Goal: Navigation & Orientation: Find specific page/section

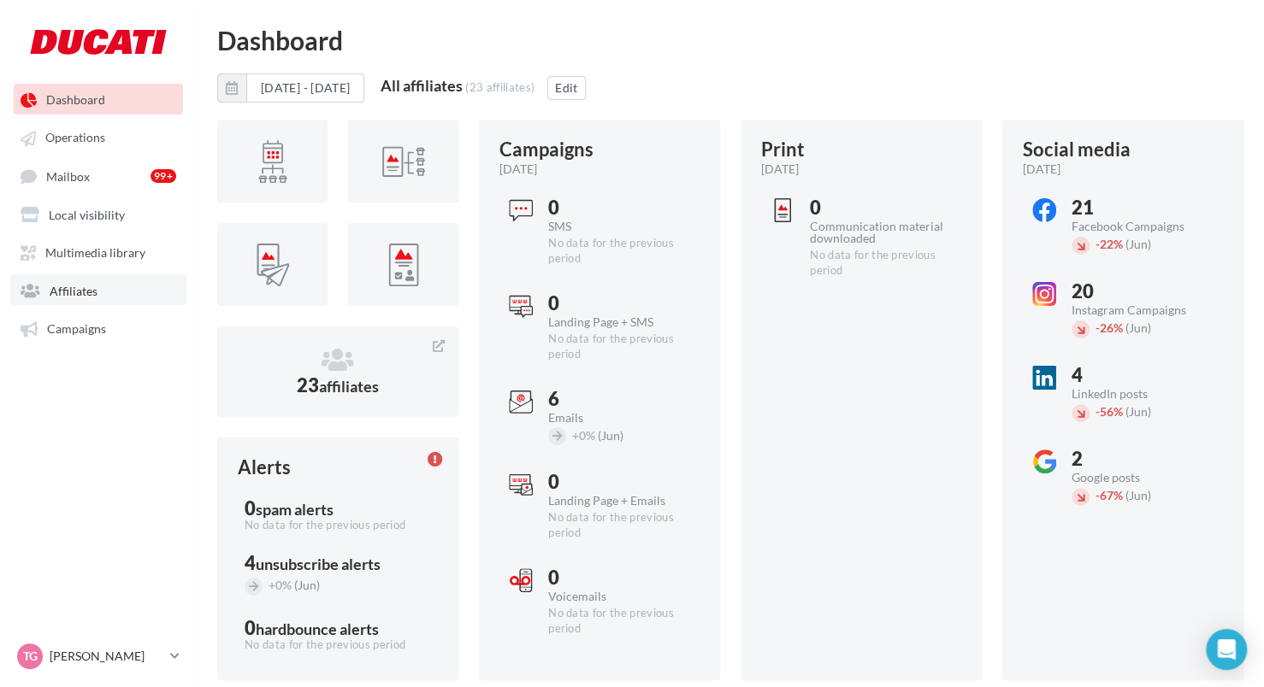
click at [92, 290] on span "Affiliates" at bounding box center [74, 290] width 48 height 15
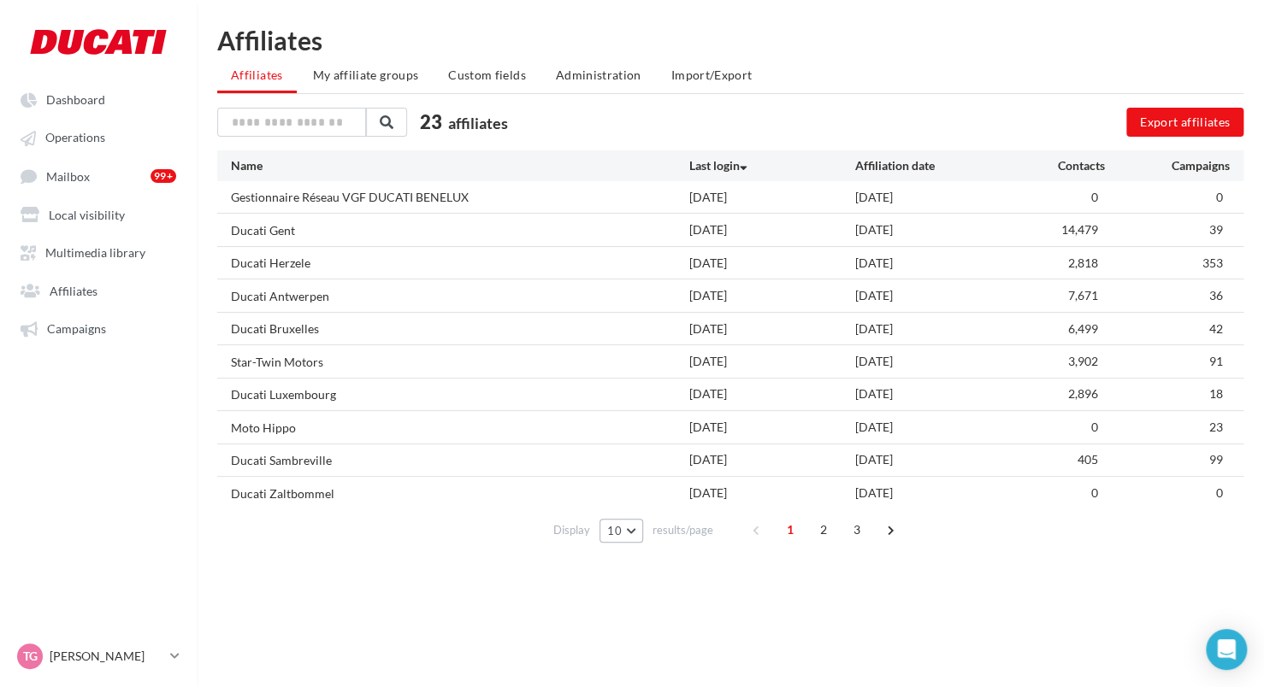
click at [626, 533] on button "10" at bounding box center [621, 531] width 44 height 24
click at [630, 505] on button "100" at bounding box center [659, 500] width 120 height 30
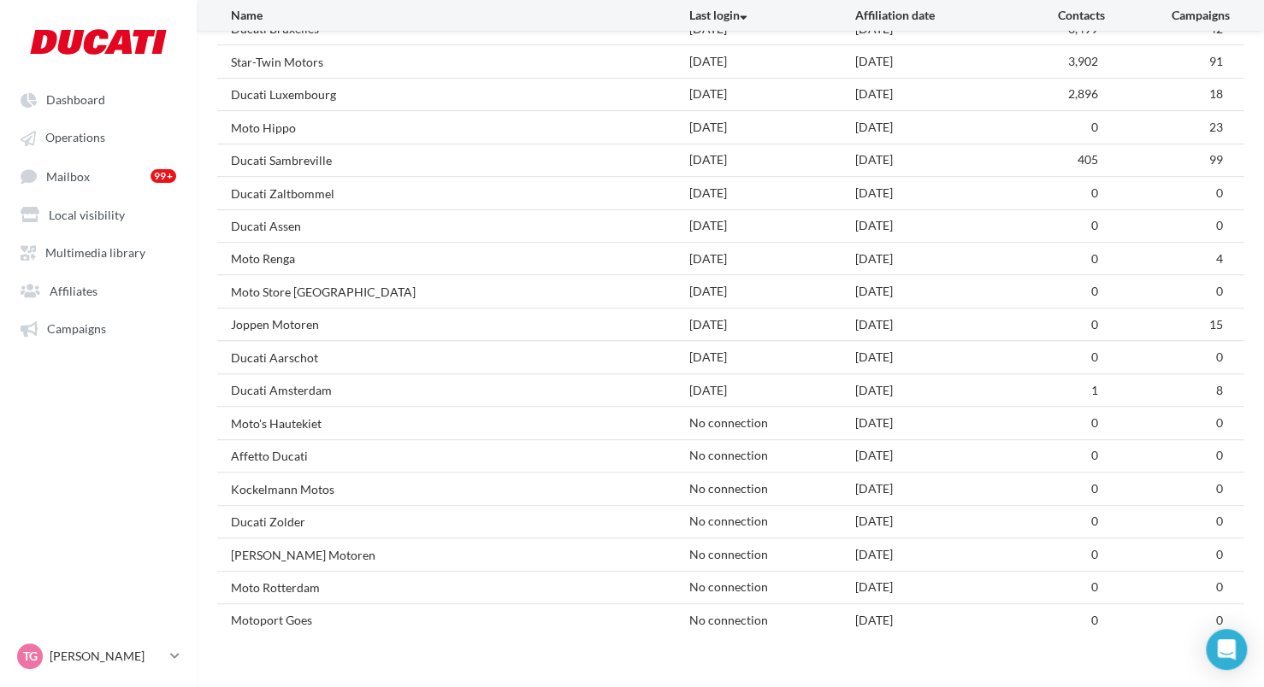
scroll to position [321, 0]
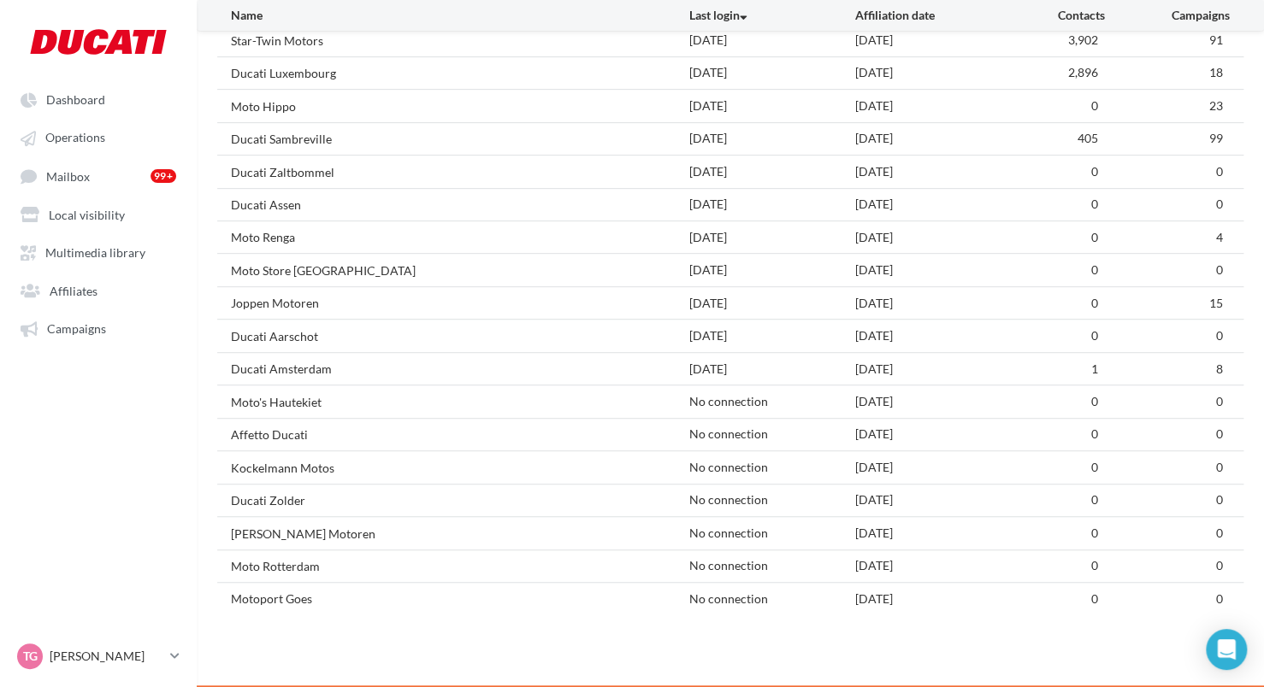
click at [367, 472] on div "Kockelmann Motos" at bounding box center [459, 467] width 457 height 18
click at [913, 465] on div "[DATE]" at bounding box center [938, 467] width 167 height 17
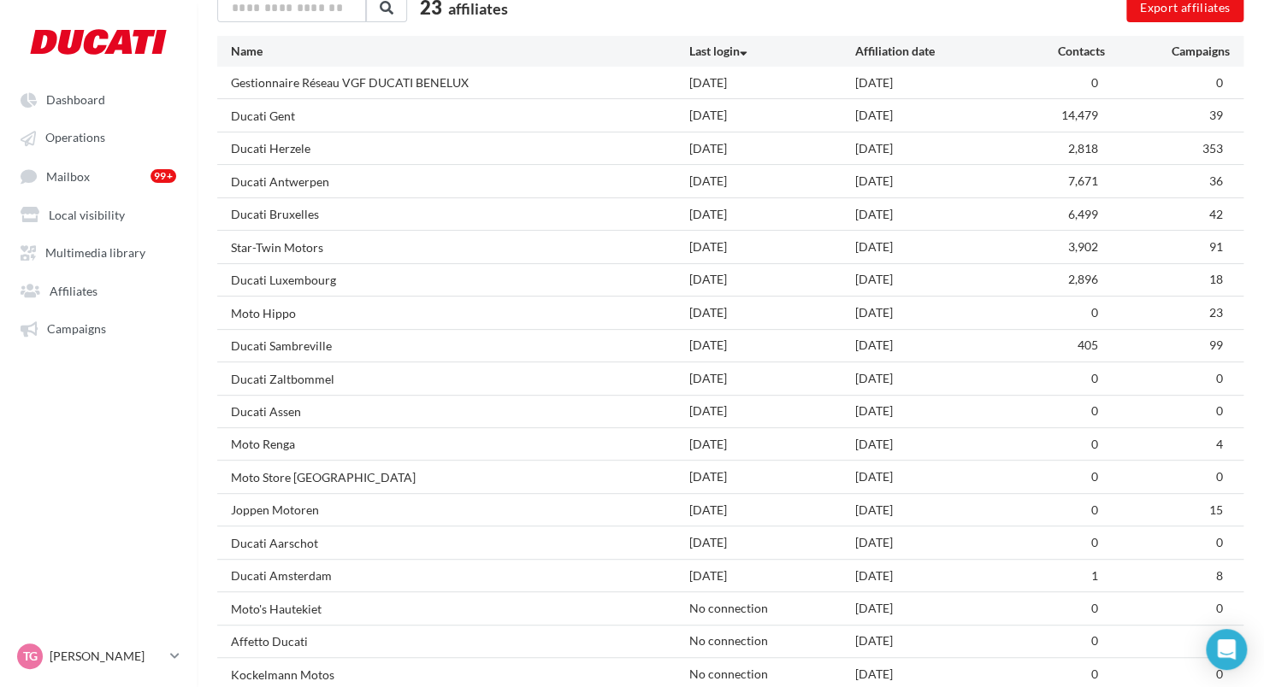
scroll to position [171, 0]
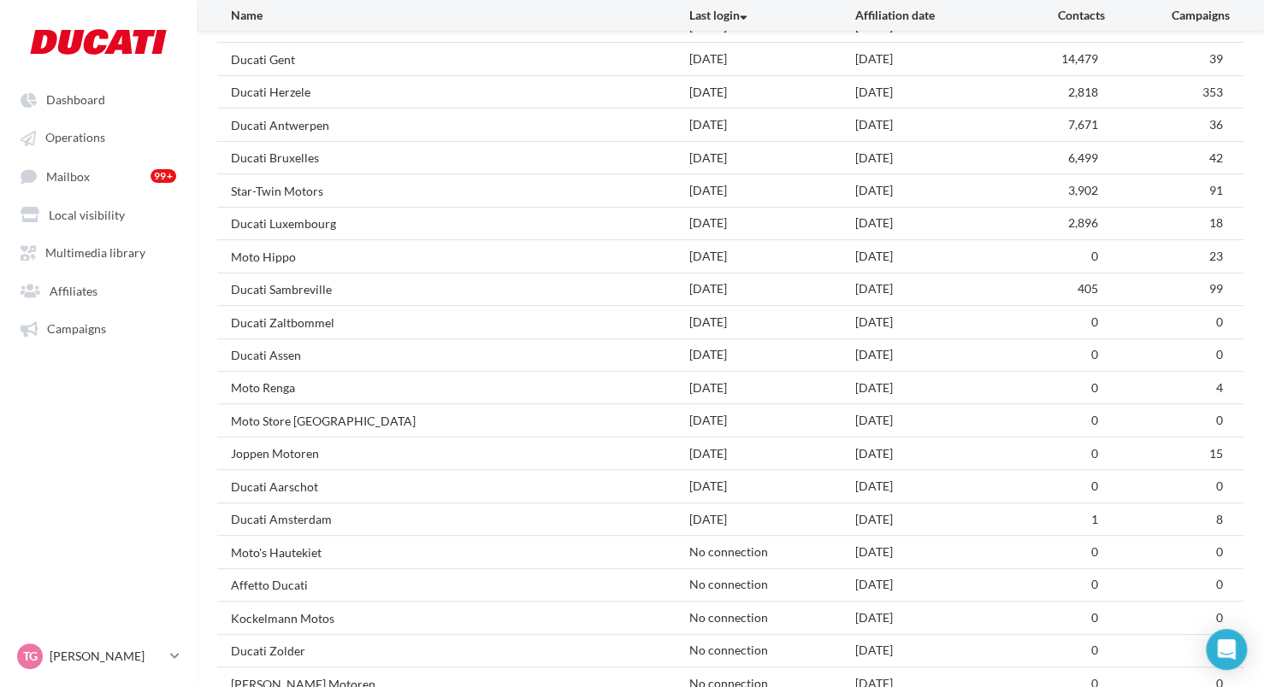
click at [1046, 264] on div "Moto Hippo [DATE] [DATE] 0 23" at bounding box center [730, 256] width 1026 height 32
click at [1081, 62] on span "14,479" at bounding box center [1079, 58] width 37 height 15
click at [271, 610] on div "Kockelmann Motos" at bounding box center [282, 618] width 103 height 17
click at [250, 621] on div "Kockelmann Motos" at bounding box center [282, 618] width 103 height 17
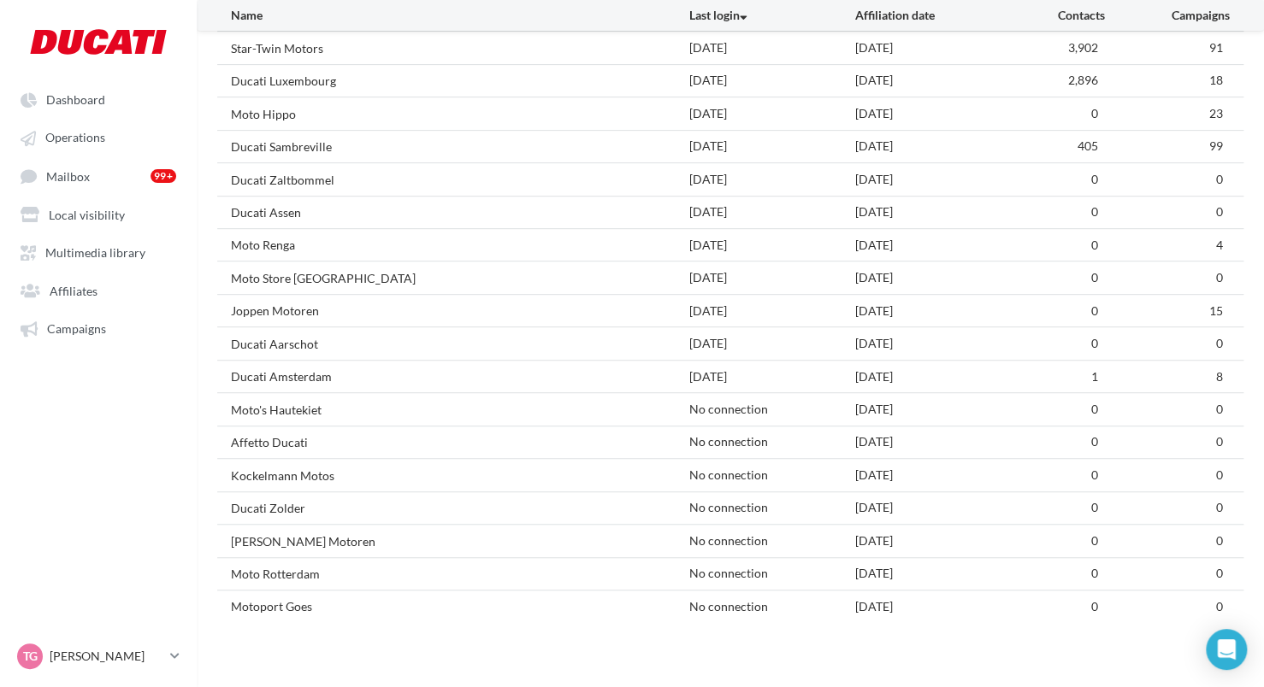
scroll to position [321, 0]
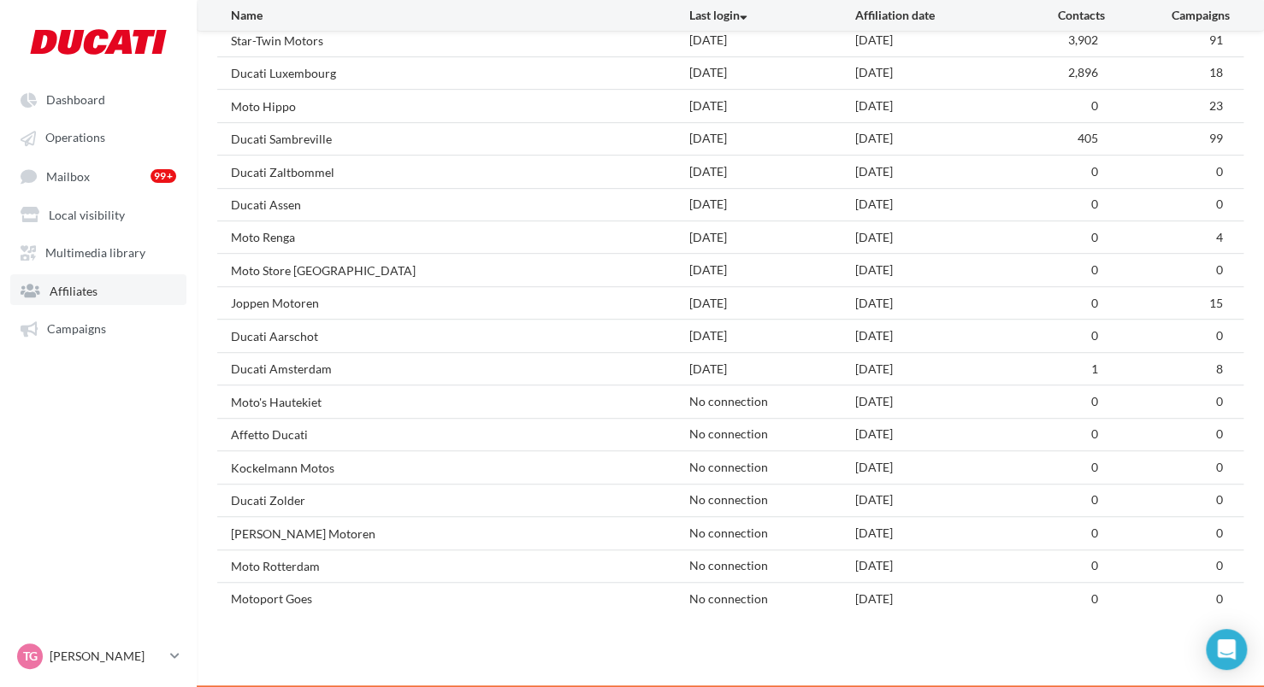
click at [55, 283] on link "Affiliates" at bounding box center [98, 289] width 176 height 31
drag, startPoint x: 780, startPoint y: 521, endPoint x: 585, endPoint y: 512, distance: 195.1
click at [585, 512] on div "Gestionnaire Réseau VGF DUCATI BENELUX [DATE] [DATE] 0 0 Ducati Gent [DATE] [DA…" at bounding box center [730, 237] width 1026 height 755
drag, startPoint x: 585, startPoint y: 512, endPoint x: 585, endPoint y: 440, distance: 71.8
click at [585, 440] on div "Affetto Ducati" at bounding box center [459, 435] width 457 height 18
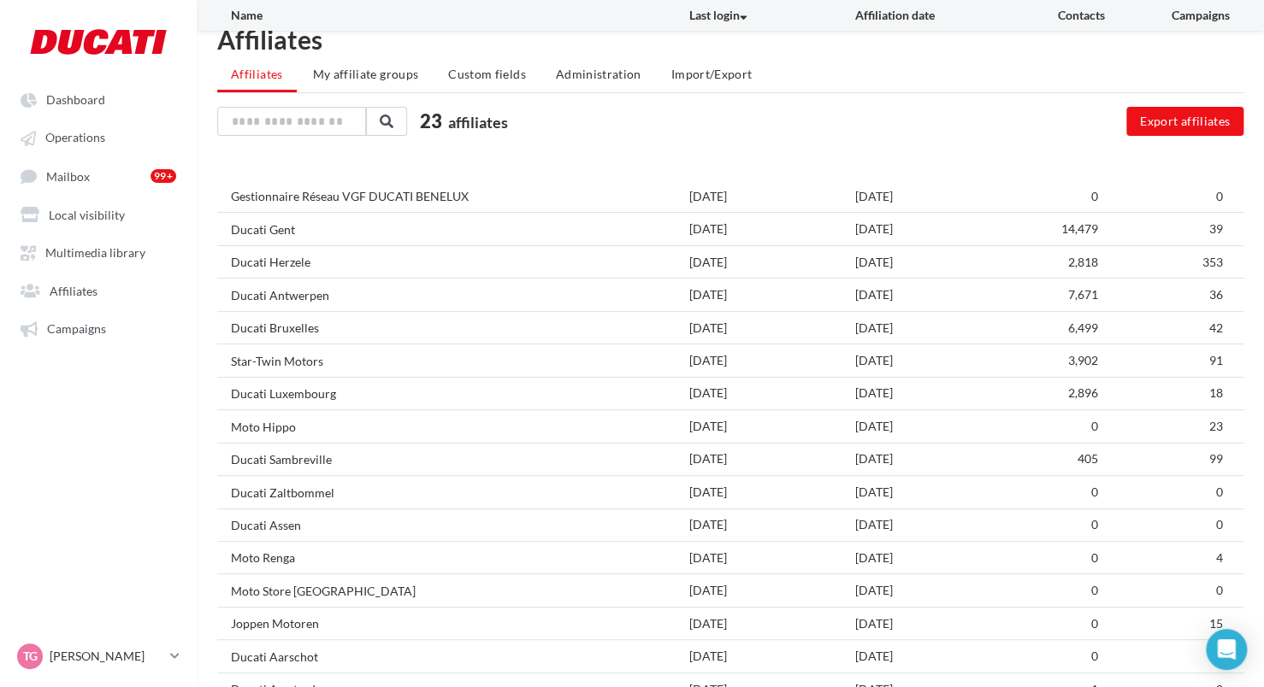
scroll to position [0, 0]
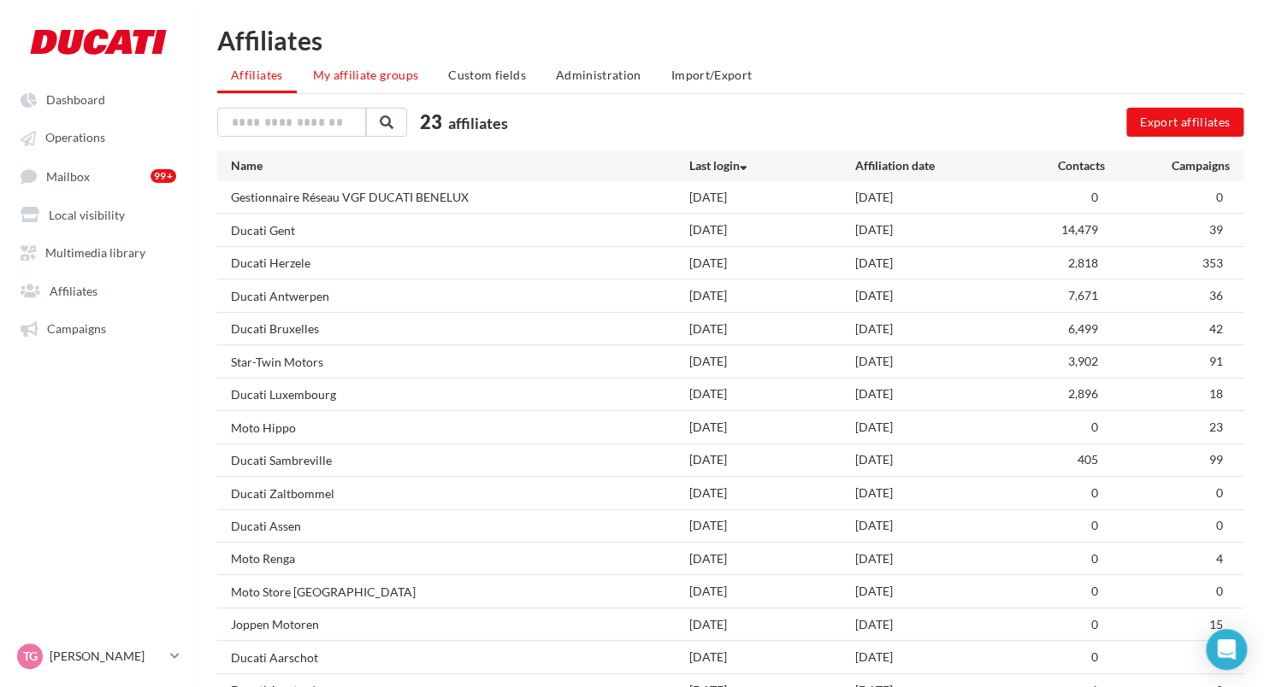
click at [353, 80] on span "My affiliate groups" at bounding box center [366, 75] width 106 height 15
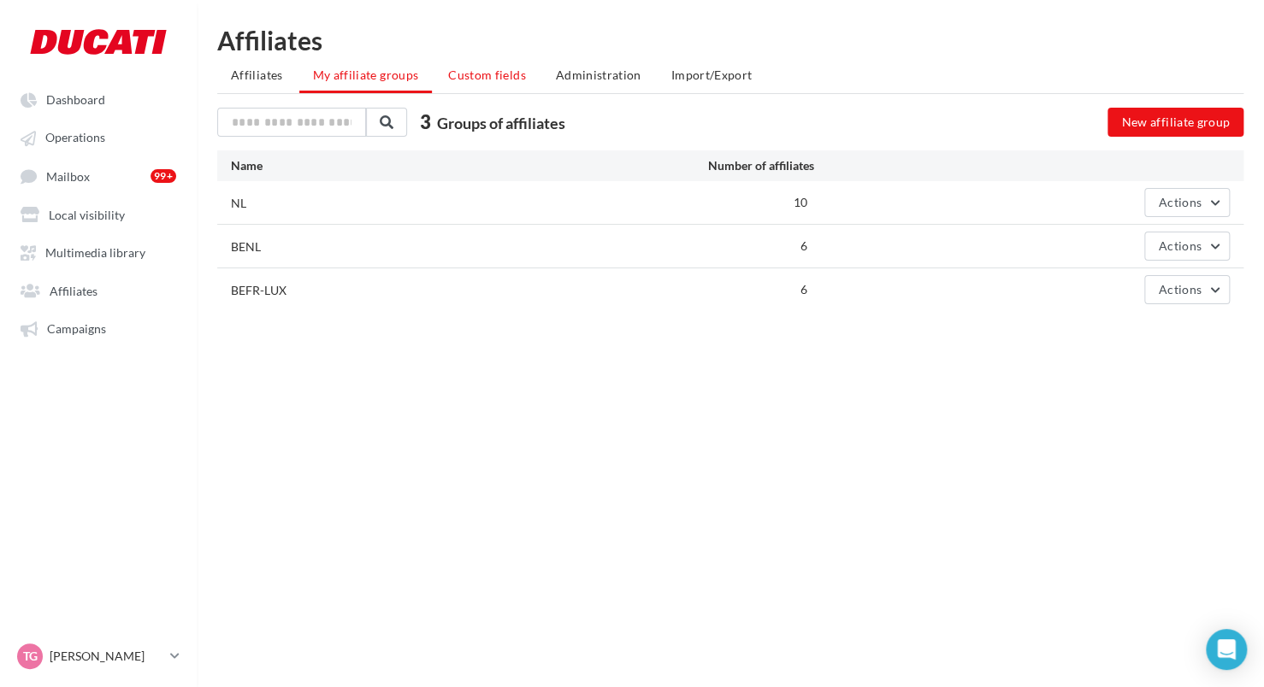
click at [501, 69] on span "Custom fields" at bounding box center [487, 75] width 78 height 15
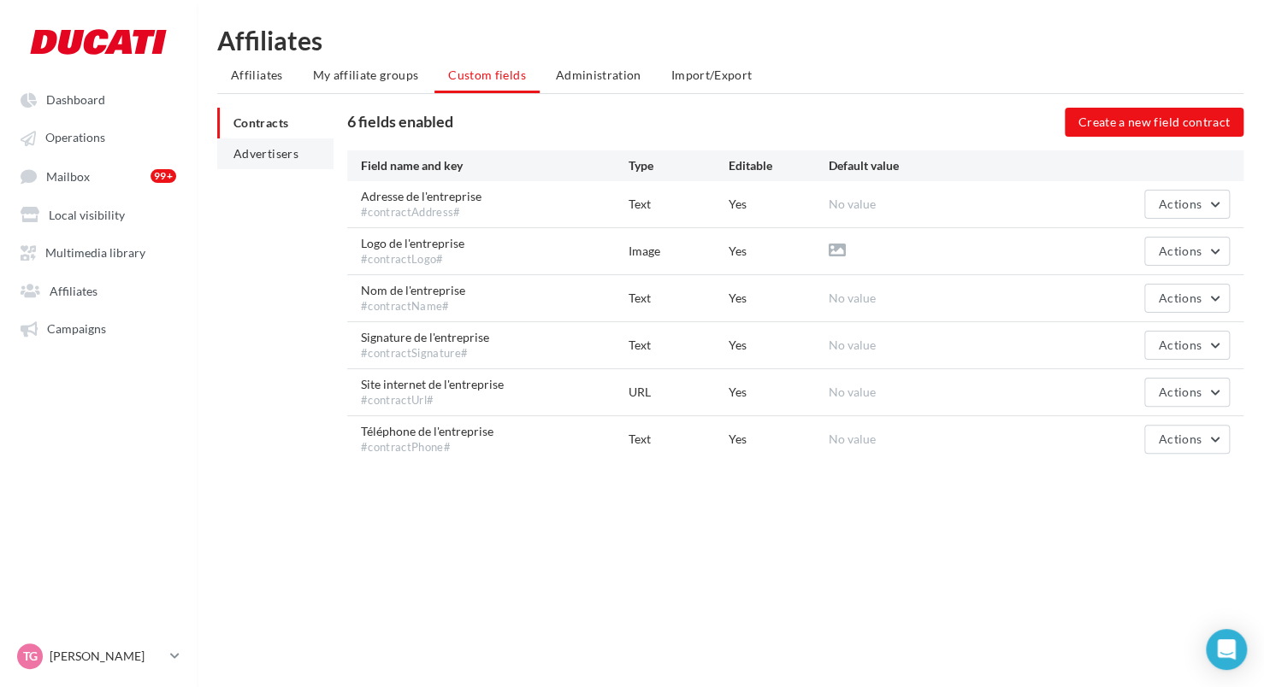
click at [264, 155] on span "Advertisers" at bounding box center [265, 153] width 65 height 15
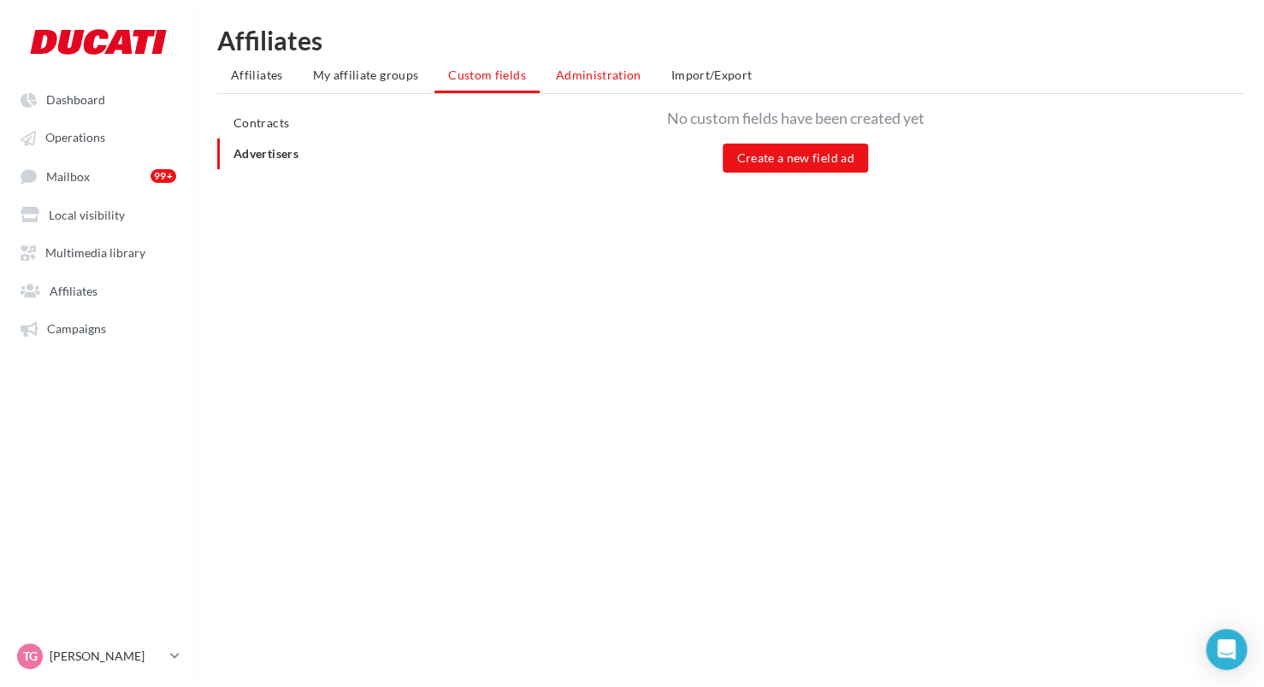
click at [576, 73] on span "Administration" at bounding box center [598, 75] width 85 height 15
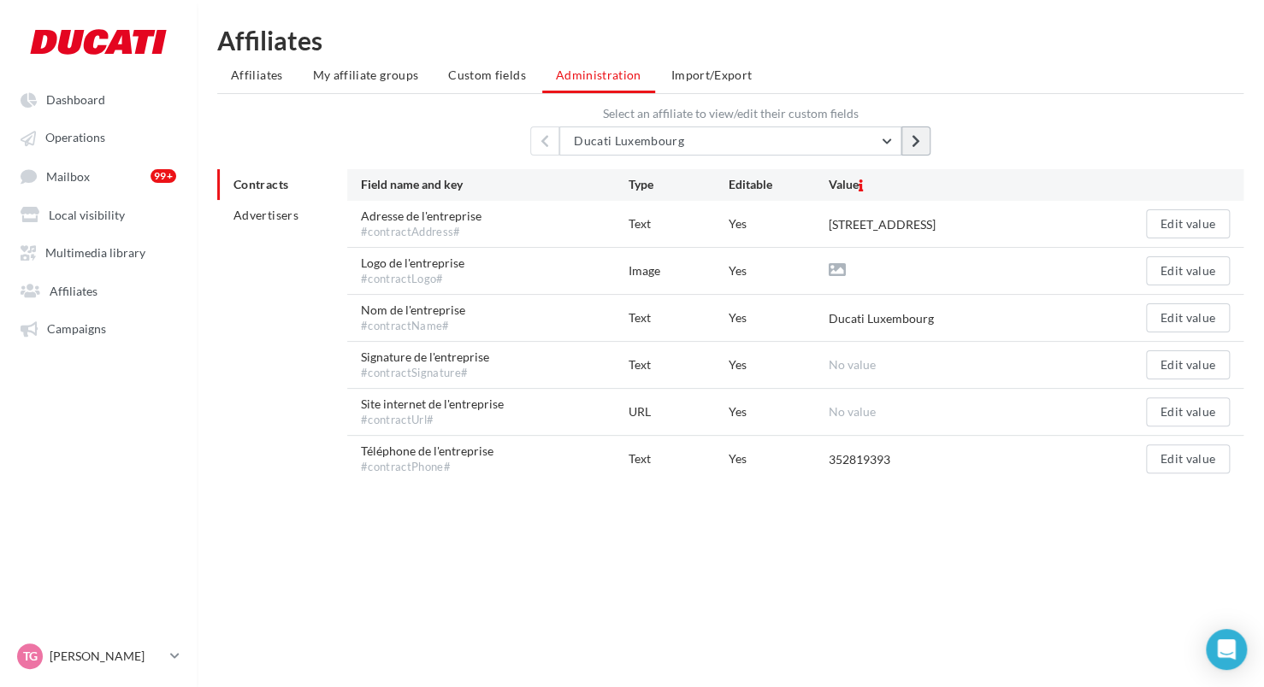
click at [915, 139] on icon at bounding box center [915, 141] width 9 height 14
click at [918, 136] on icon at bounding box center [915, 141] width 9 height 14
click at [916, 136] on icon at bounding box center [915, 141] width 9 height 14
click at [916, 128] on button at bounding box center [915, 141] width 29 height 29
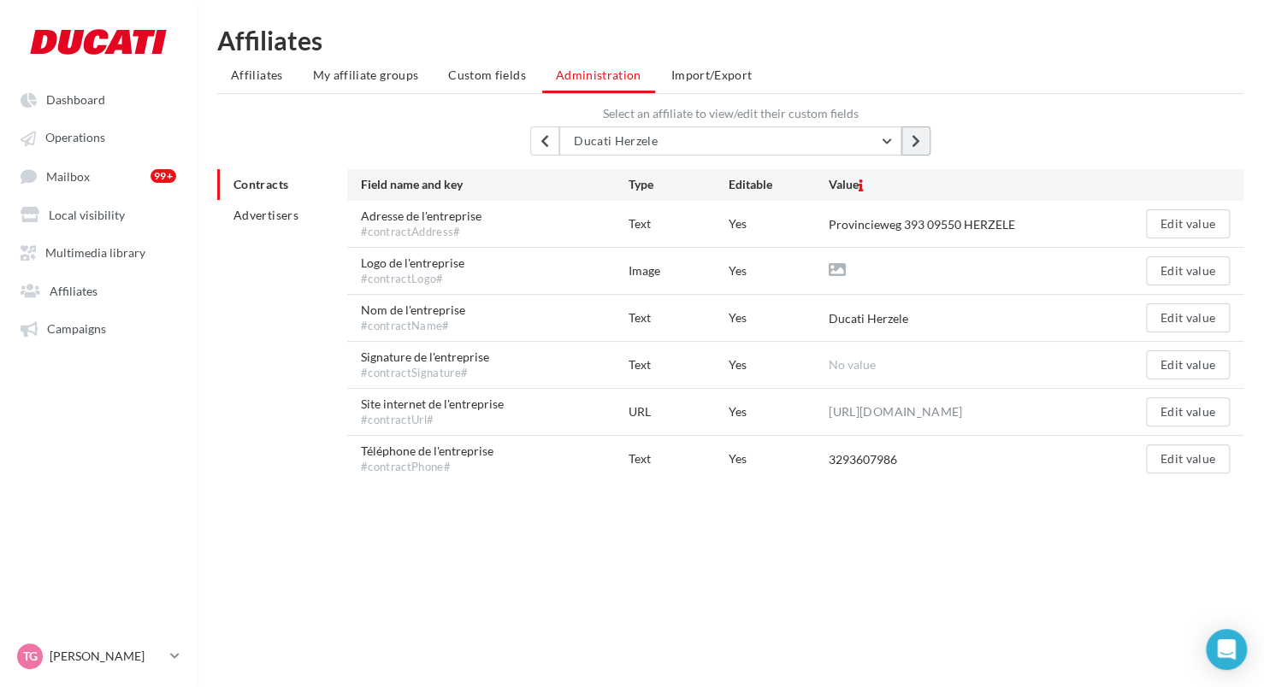
click at [916, 128] on button at bounding box center [915, 141] width 29 height 29
click at [671, 76] on span "Import/Export" at bounding box center [711, 75] width 81 height 15
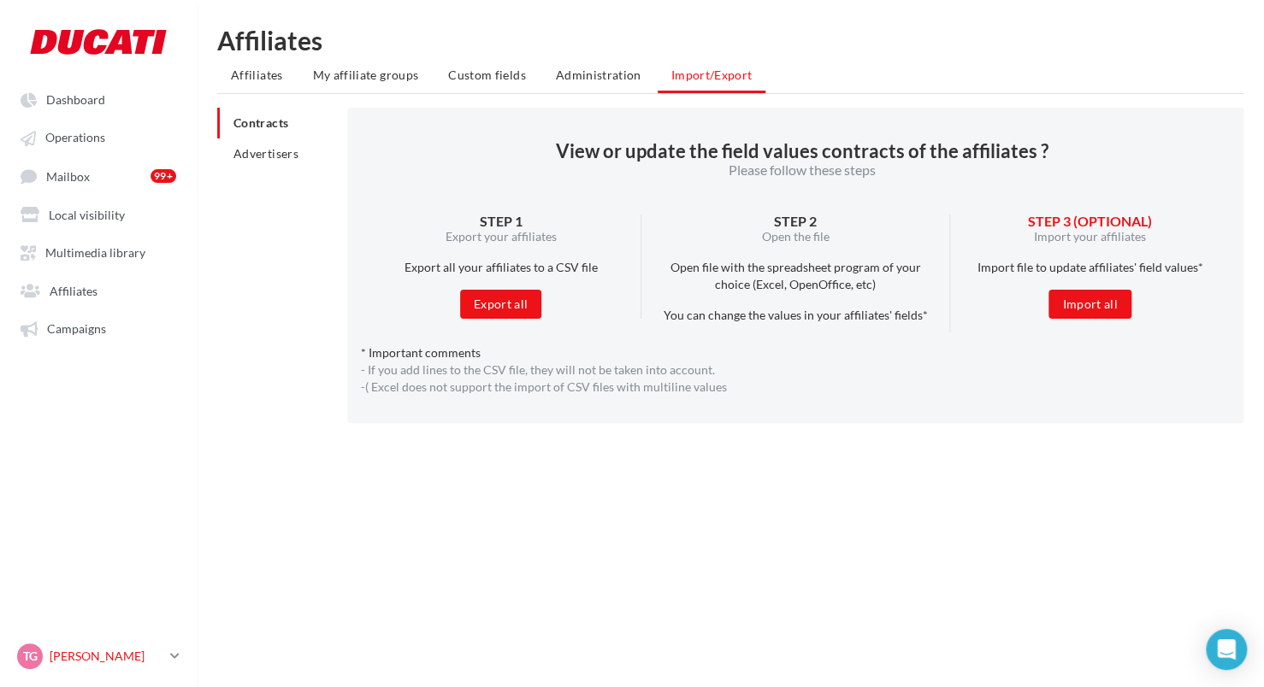
click at [169, 655] on link "[PERSON_NAME] [PERSON_NAME][EMAIL_ADDRESS][DOMAIN_NAME]" at bounding box center [98, 656] width 169 height 32
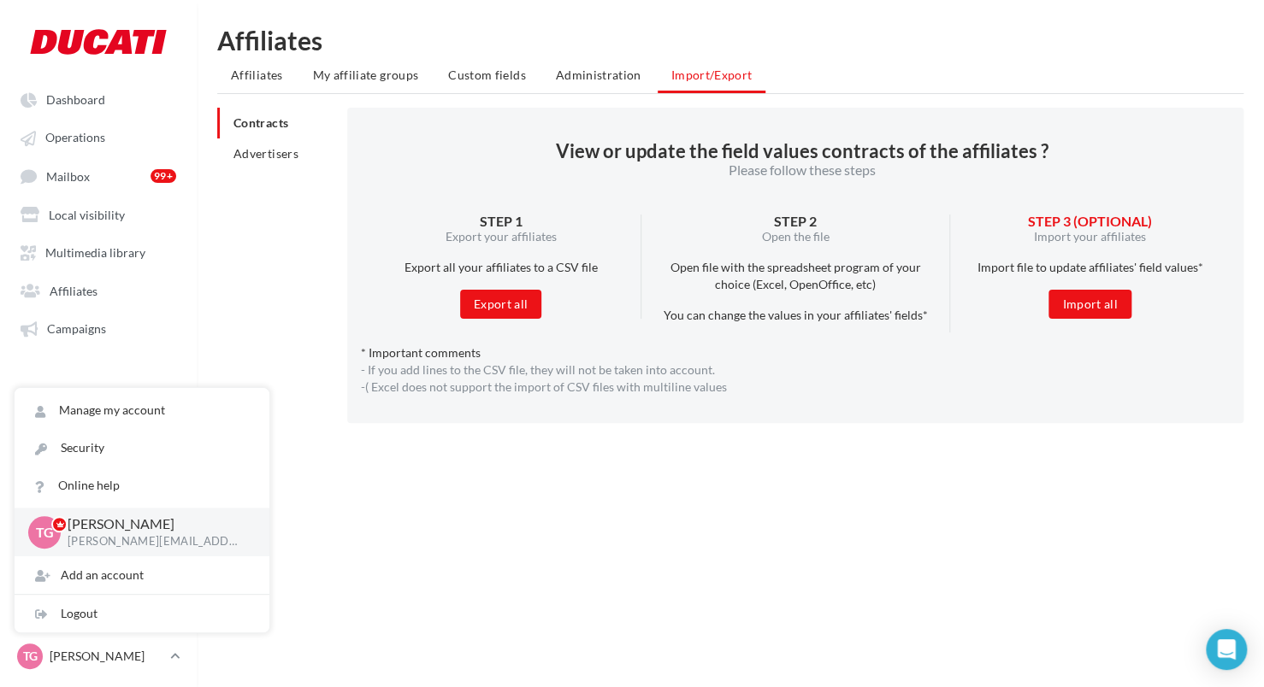
click at [384, 540] on div "Dashboard Operations Mailbox Affiliates" at bounding box center [632, 370] width 1264 height 687
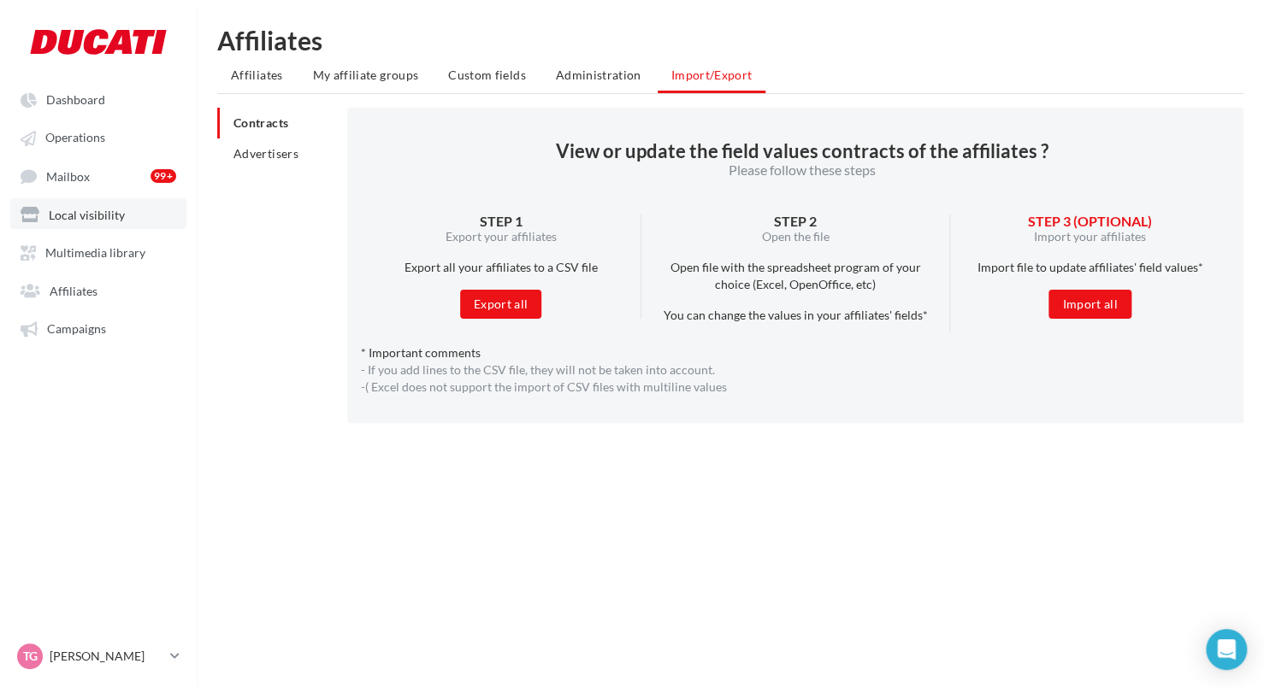
click at [89, 205] on link "Local visibility" at bounding box center [98, 213] width 176 height 31
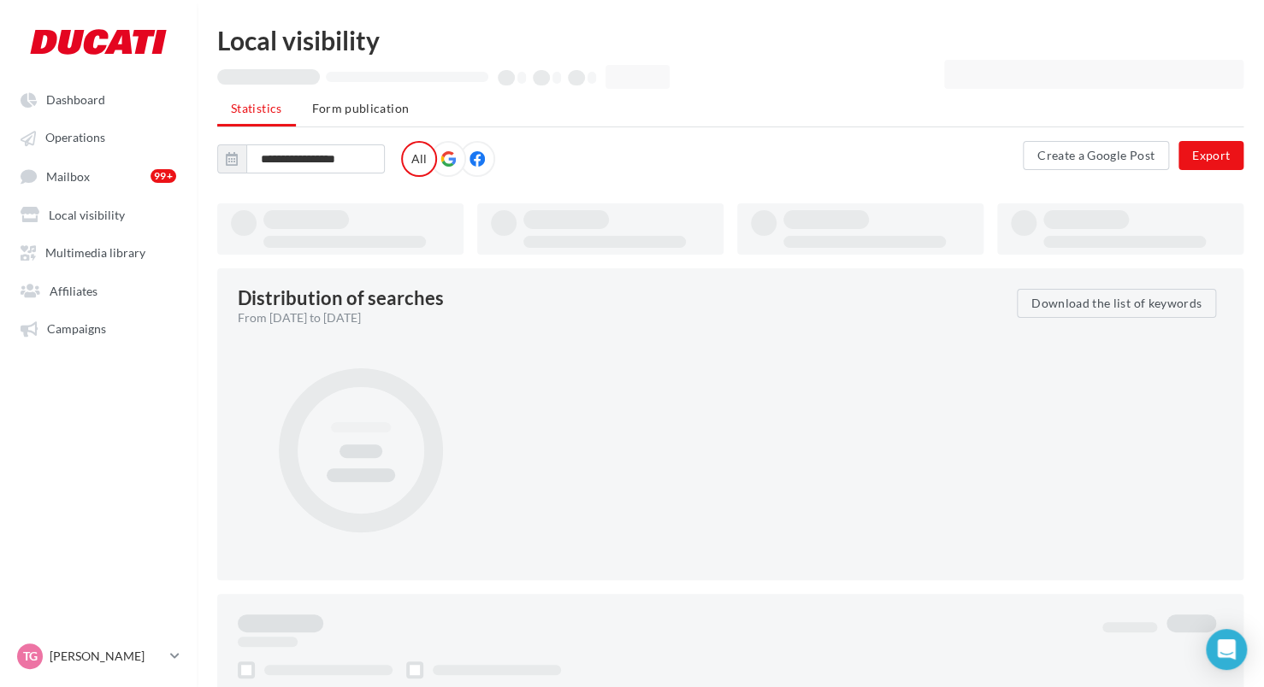
type input "**********"
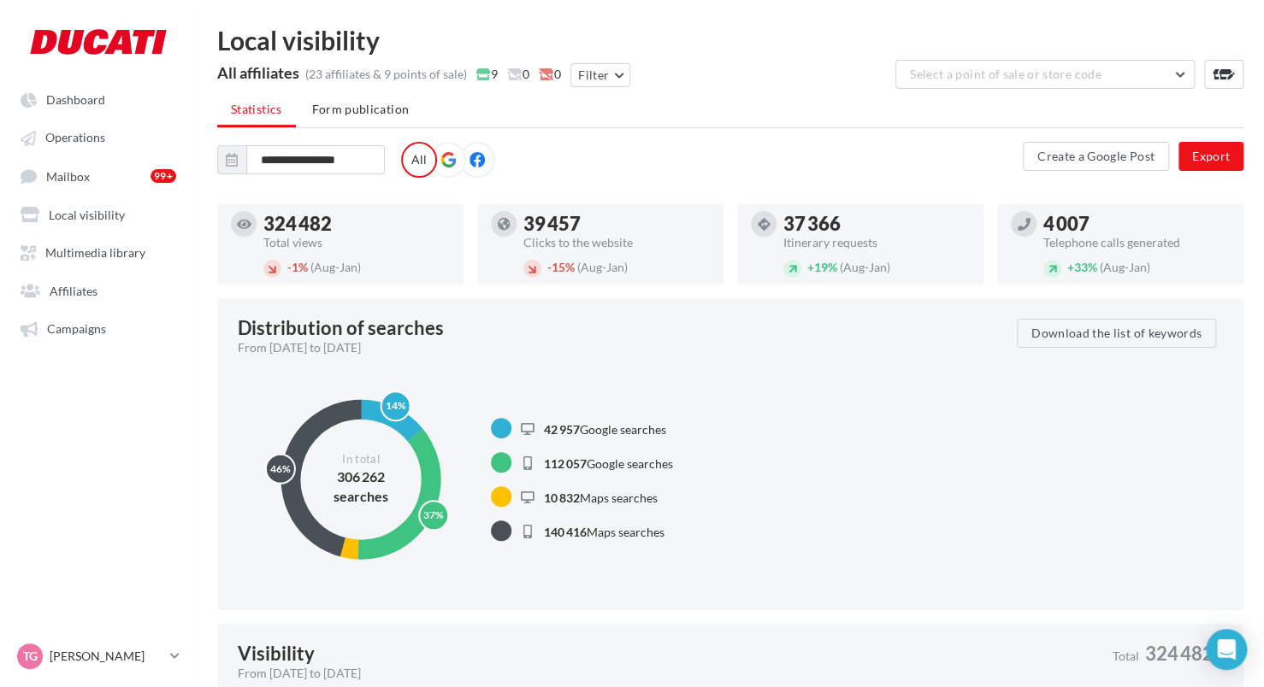
click at [250, 82] on div "All affiliates (23 affiliates & 9 points of sale) 9 0 0 Filter" at bounding box center [525, 77] width 616 height 34
click at [1183, 84] on button "Select a point of sale or store code" at bounding box center [1044, 74] width 299 height 29
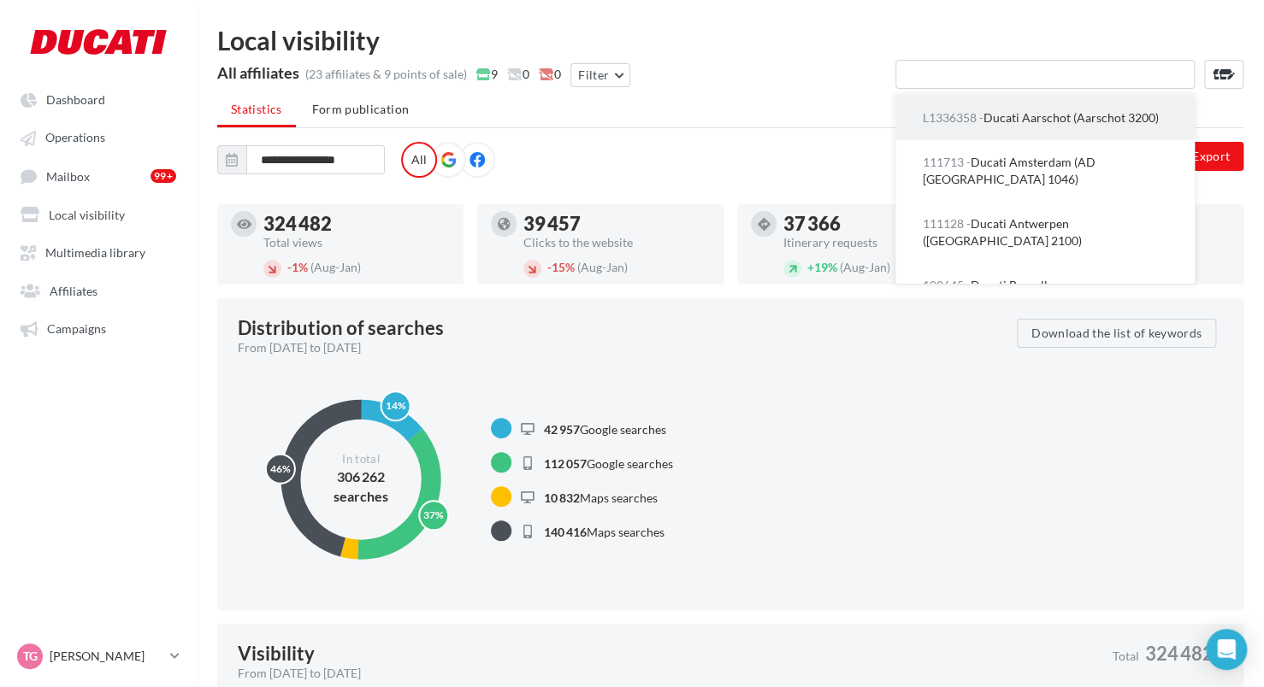
click at [1103, 121] on span "L1336358 - Ducati Aarschot (Aarschot 3200)" at bounding box center [1040, 117] width 236 height 15
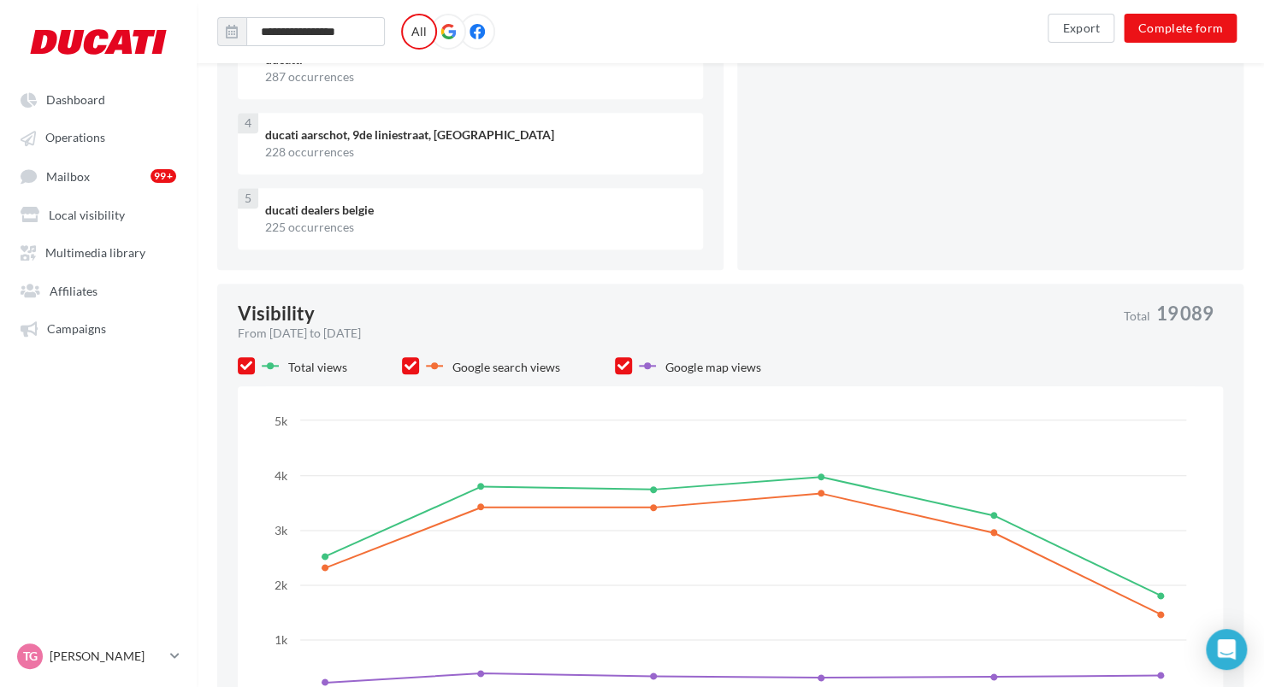
scroll to position [684, 0]
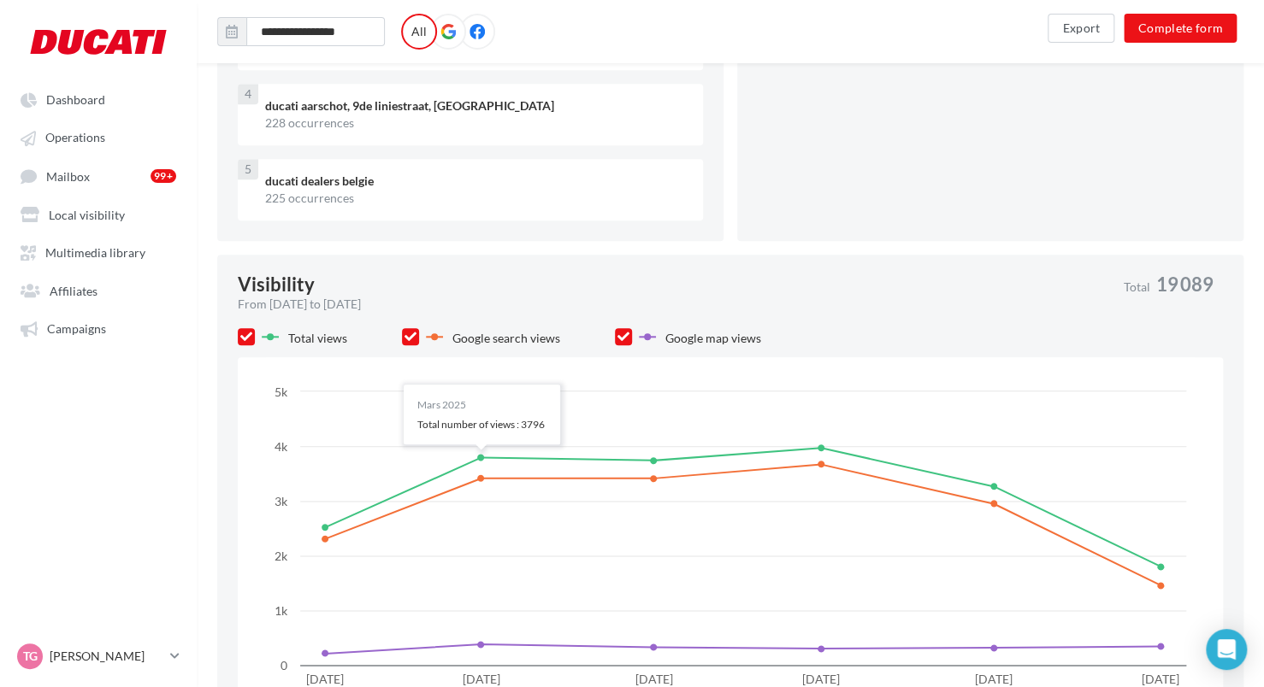
click at [607, 273] on div "Visibility From [DATE] to [DATE] Total 19 089 Total views Google search views G…" at bounding box center [730, 498] width 1026 height 487
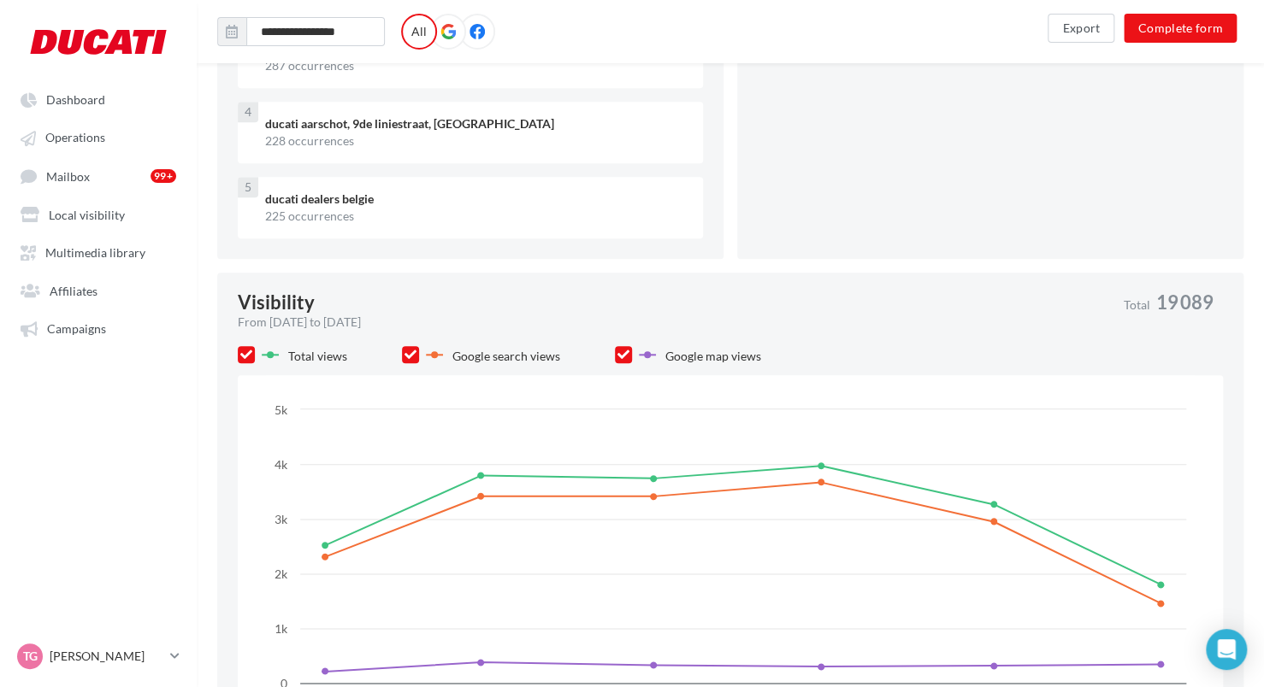
scroll to position [940, 0]
